Goal: Transaction & Acquisition: Purchase product/service

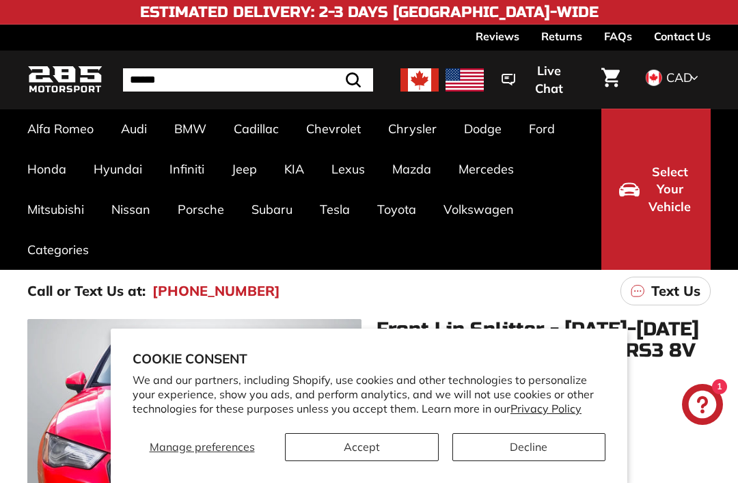
click at [388, 455] on button "Accept" at bounding box center [362, 447] width 154 height 28
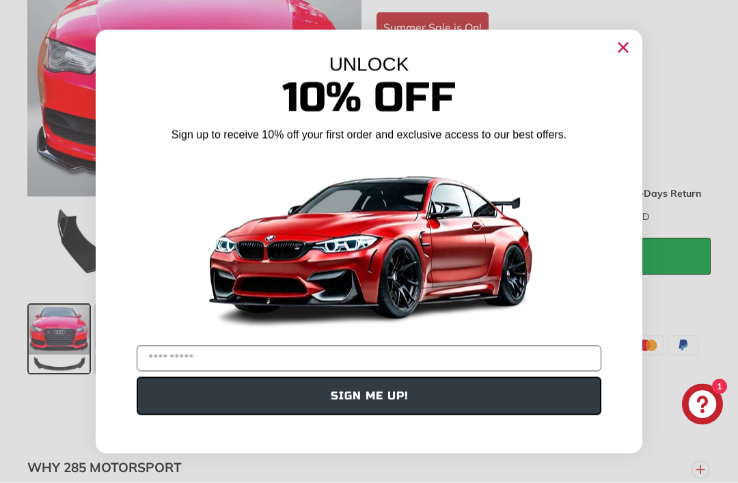
scroll to position [448, 0]
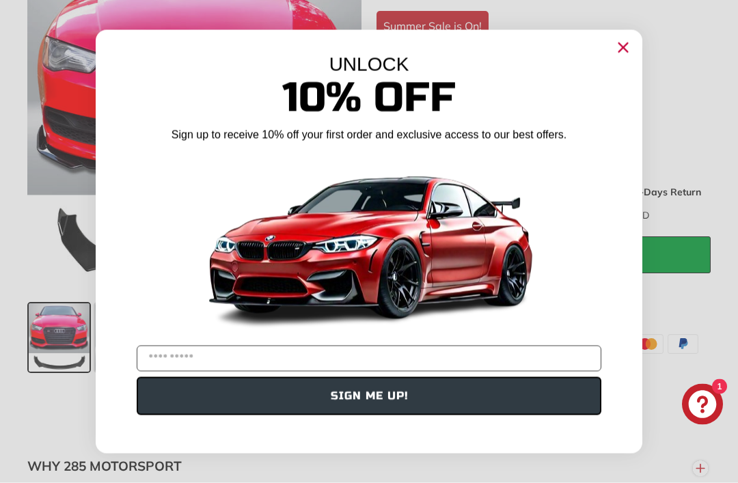
click at [632, 57] on circle "Close dialog" at bounding box center [623, 47] width 21 height 21
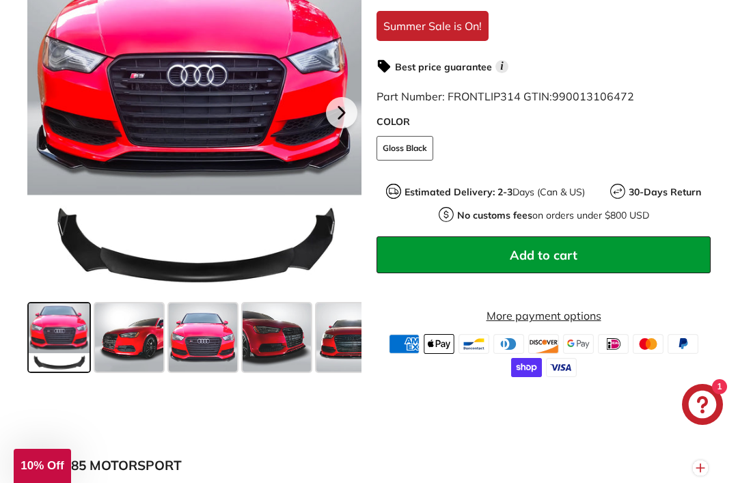
click at [290, 353] on span at bounding box center [277, 338] width 68 height 68
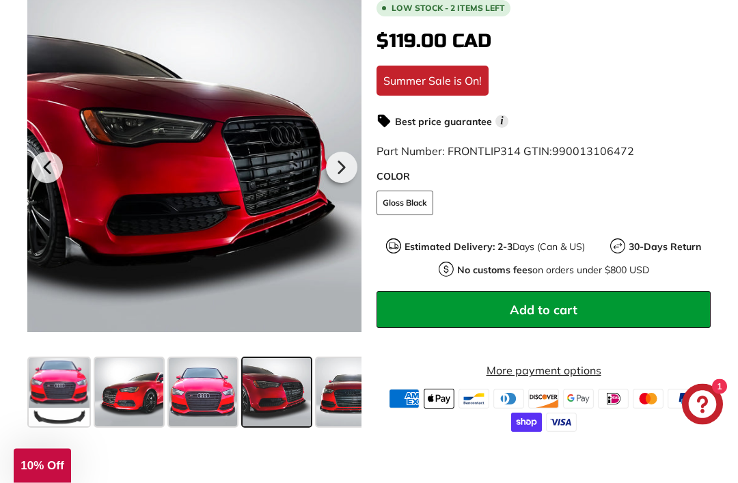
scroll to position [394, 0]
click at [136, 410] on span at bounding box center [129, 392] width 68 height 68
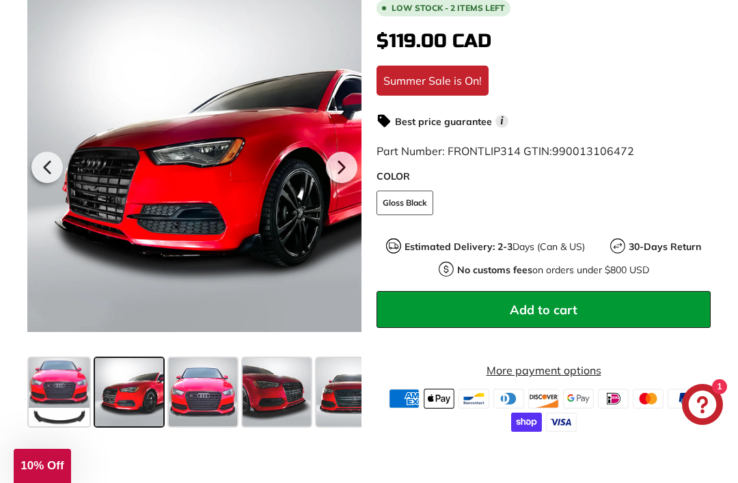
click at [212, 403] on span at bounding box center [203, 392] width 68 height 68
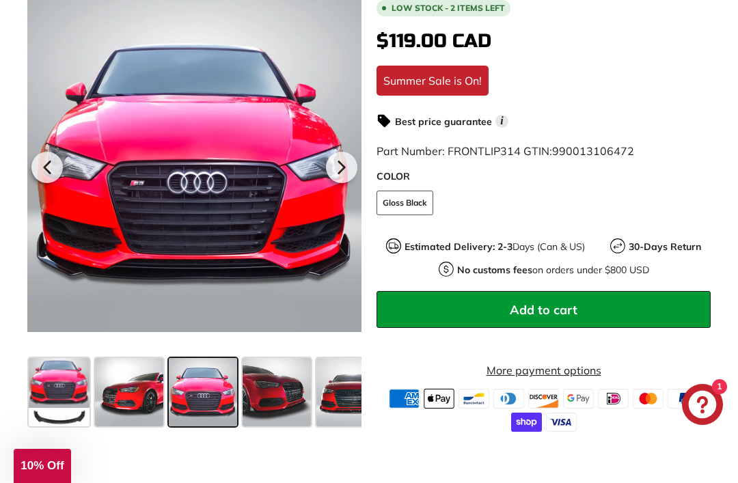
click at [211, 403] on span at bounding box center [203, 392] width 68 height 68
click at [286, 401] on span at bounding box center [277, 392] width 68 height 68
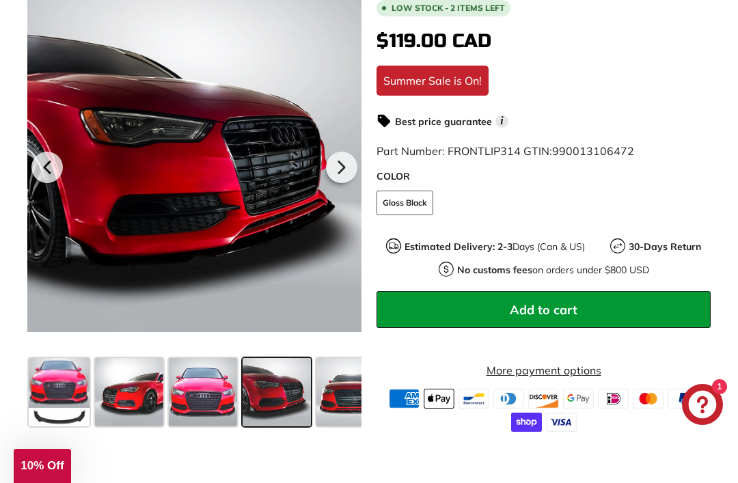
click at [345, 402] on span at bounding box center [350, 392] width 68 height 68
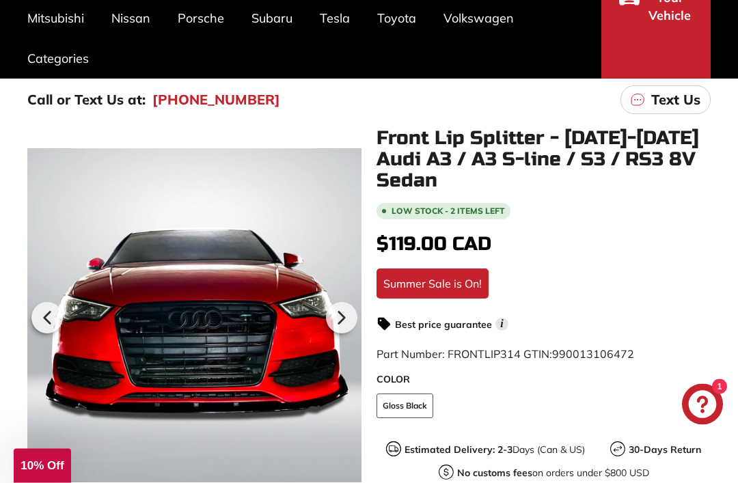
scroll to position [190, 0]
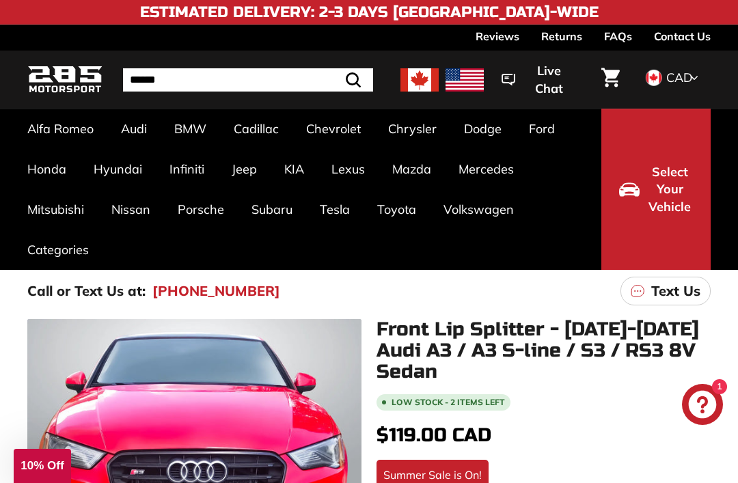
click at [46, 206] on link "A3-S3-RS3 8V [[DATE]-[DATE]]" at bounding box center [78, 211] width 103 height 38
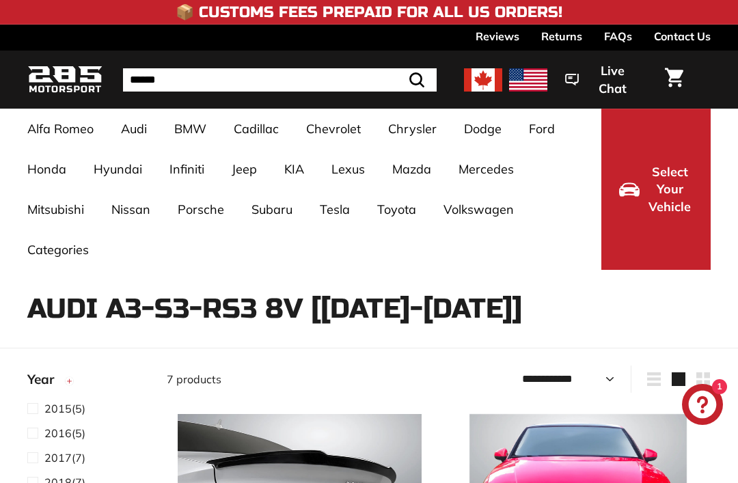
select select "**********"
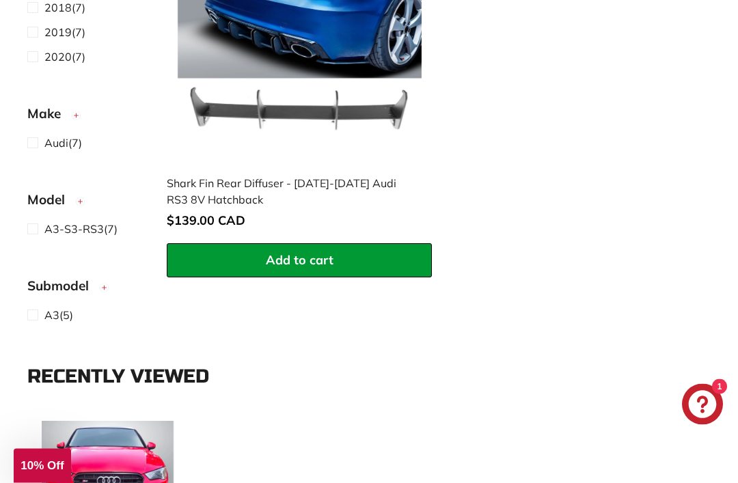
scroll to position [1663, 0]
